Goal: Transaction & Acquisition: Purchase product/service

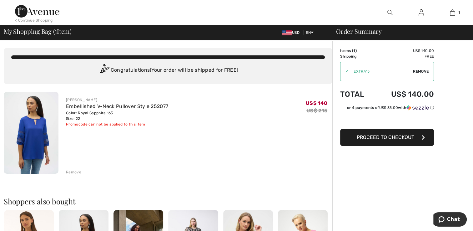
click at [401, 142] on button "Proceed to Checkout" at bounding box center [387, 137] width 94 height 17
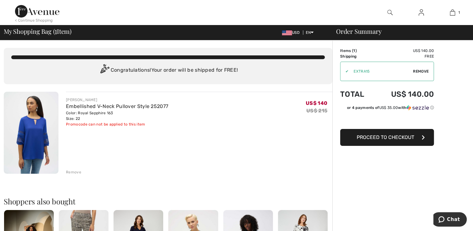
click at [28, 21] on div "< Continue Shopping" at bounding box center [34, 21] width 38 height 6
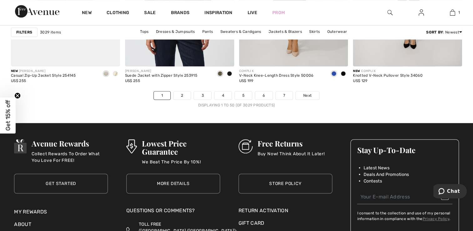
scroll to position [2939, 0]
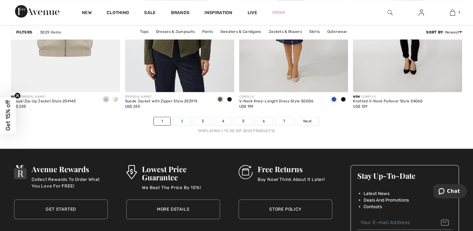
click at [180, 122] on link "2" at bounding box center [181, 121] width 17 height 8
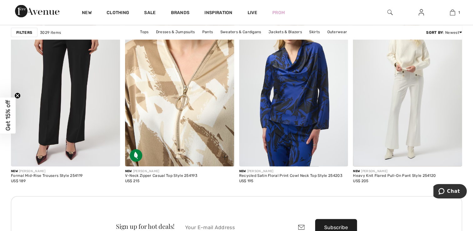
scroll to position [1344, 0]
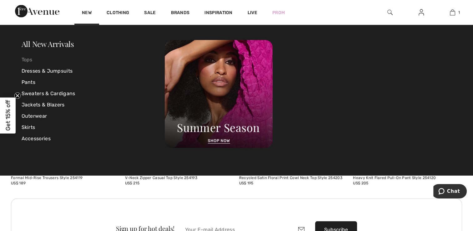
click at [27, 55] on link "Tops" at bounding box center [93, 59] width 143 height 11
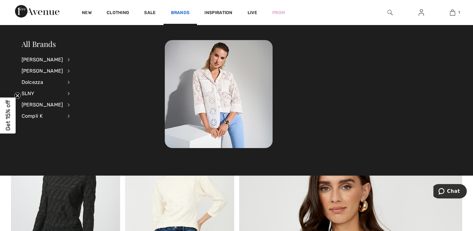
click at [180, 12] on link "Brands" at bounding box center [180, 13] width 19 height 7
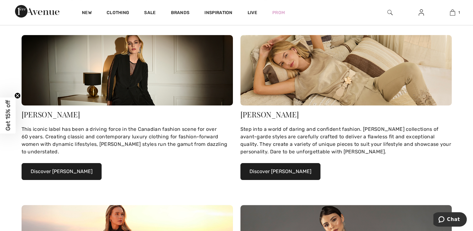
scroll to position [125, 0]
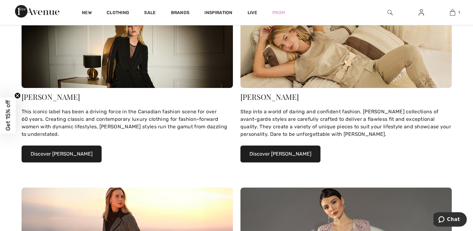
click at [55, 157] on button "Discover Joseph Ribkoff" at bounding box center [62, 153] width 80 height 17
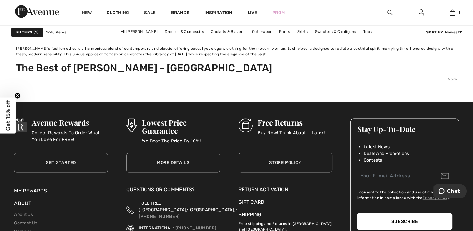
scroll to position [3095, 0]
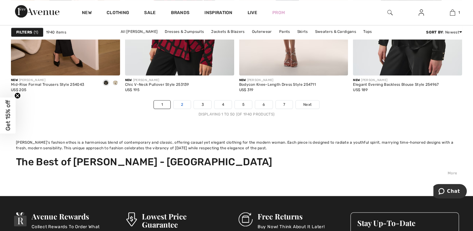
click at [180, 105] on link "2" at bounding box center [181, 104] width 17 height 8
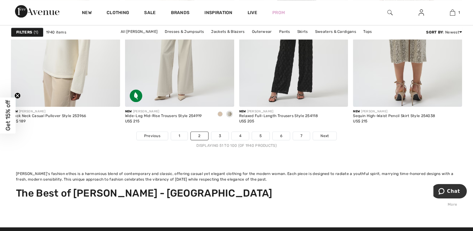
scroll to position [3095, 0]
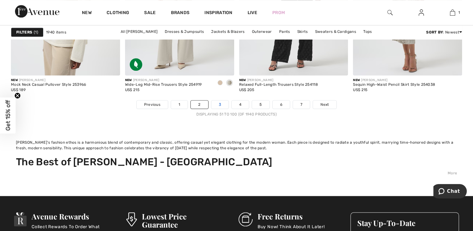
click at [224, 107] on link "3" at bounding box center [219, 104] width 17 height 8
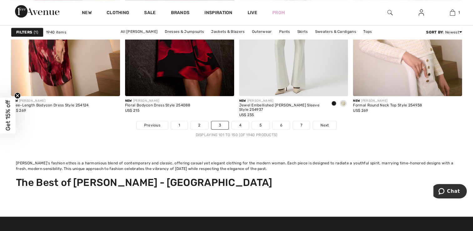
scroll to position [3064, 0]
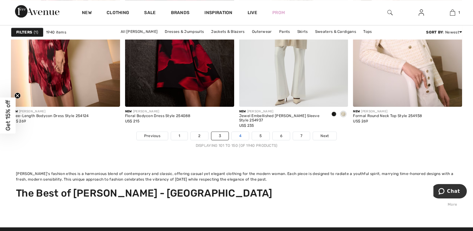
click at [238, 137] on link "4" at bounding box center [240, 136] width 17 height 8
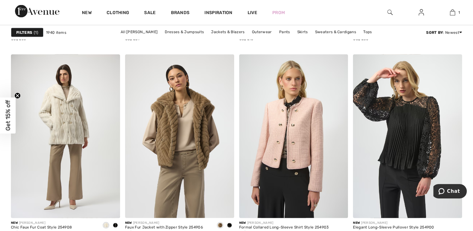
scroll to position [1250, 0]
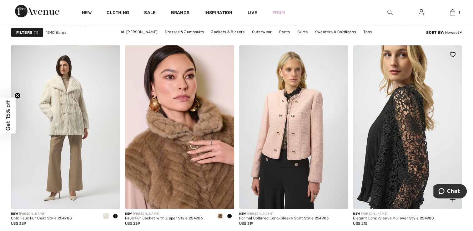
click at [419, 158] on img at bounding box center [407, 126] width 109 height 163
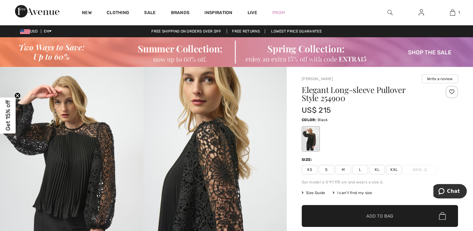
click at [396, 168] on span "XXL" at bounding box center [394, 169] width 16 height 9
click at [370, 212] on span "✔ Added to Bag Add to Bag" at bounding box center [380, 216] width 156 height 22
click at [190, 51] on img at bounding box center [236, 52] width 473 height 30
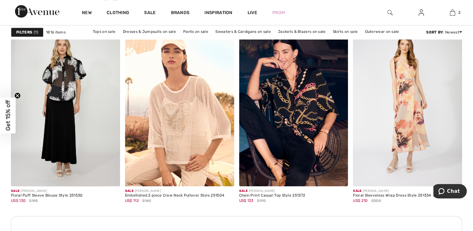
scroll to position [719, 0]
